Goal: Task Accomplishment & Management: Manage account settings

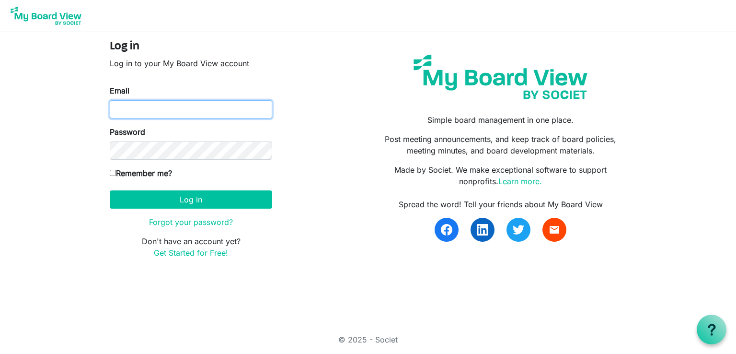
click at [169, 110] on input "Email" at bounding box center [191, 109] width 162 height 18
type input "[EMAIL_ADDRESS][DOMAIN_NAME]"
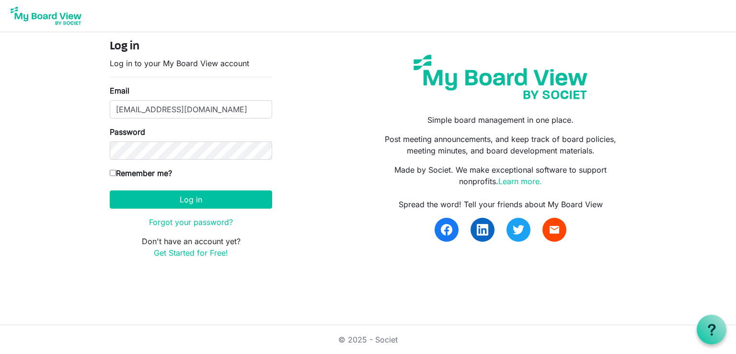
click at [116, 169] on label "Remember me?" at bounding box center [141, 172] width 62 height 11
click at [116, 170] on input "Remember me?" at bounding box center [113, 173] width 6 height 6
checkbox input "true"
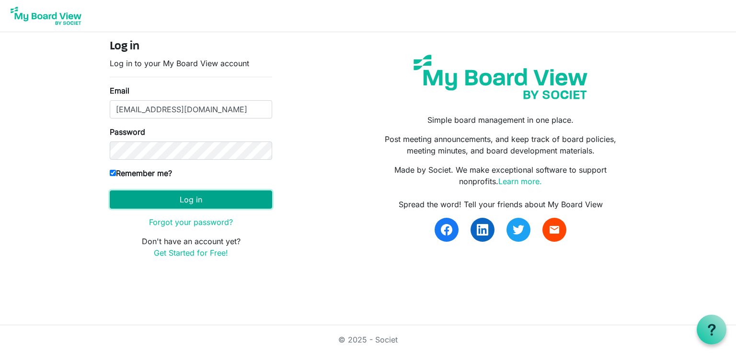
click at [176, 196] on button "Log in" at bounding box center [191, 199] width 162 height 18
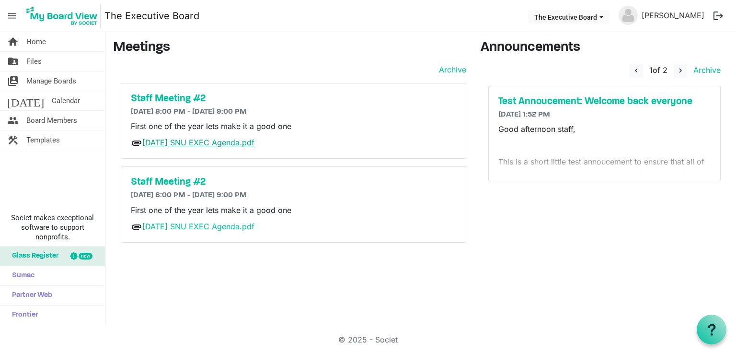
click at [169, 145] on link "August 27th SNU EXEC Agenda.pdf" at bounding box center [198, 143] width 112 height 10
